Goal: Transaction & Acquisition: Purchase product/service

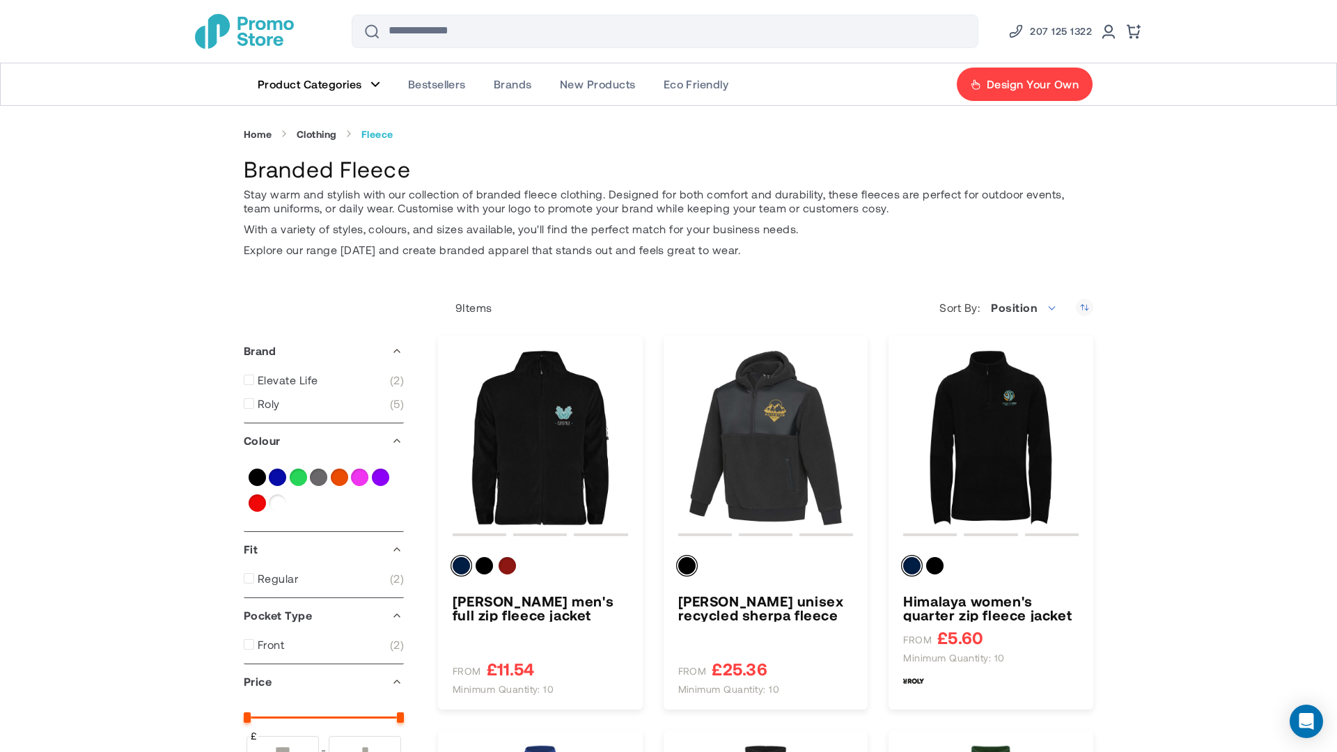
type input "****"
type input "*****"
